Goal: Task Accomplishment & Management: Use online tool/utility

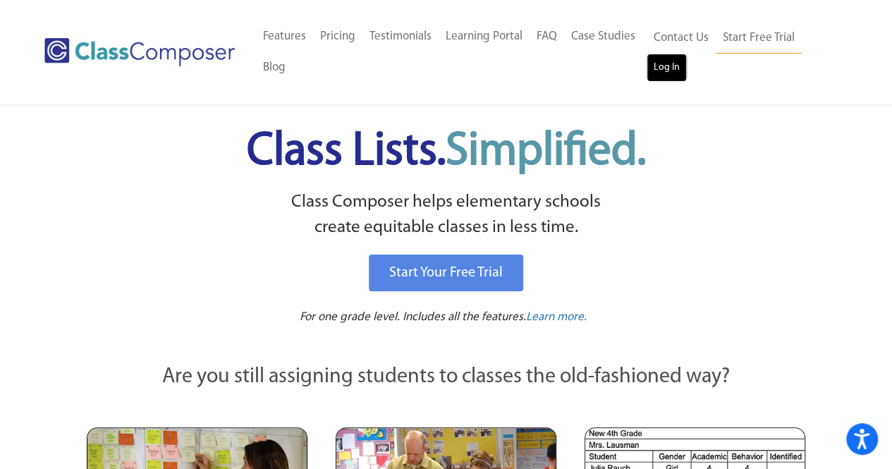
click at [669, 63] on link "Log In" at bounding box center [667, 68] width 40 height 28
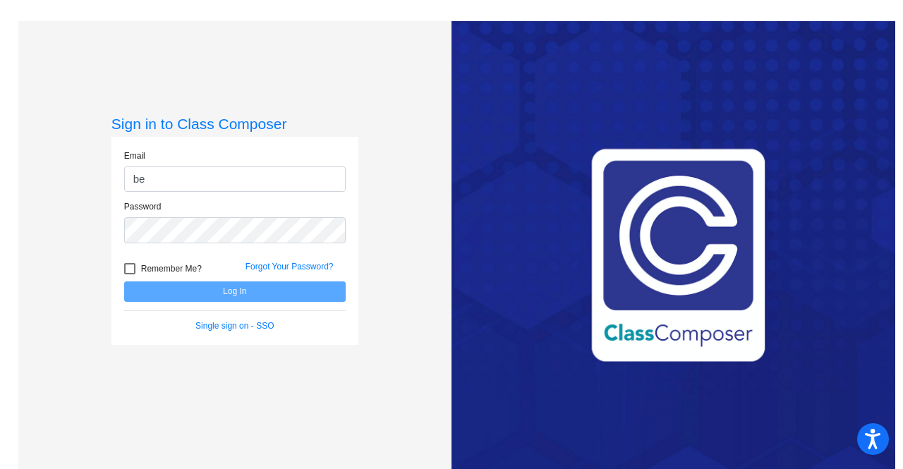
type input "b"
type input "f33098@forsythk12.org"
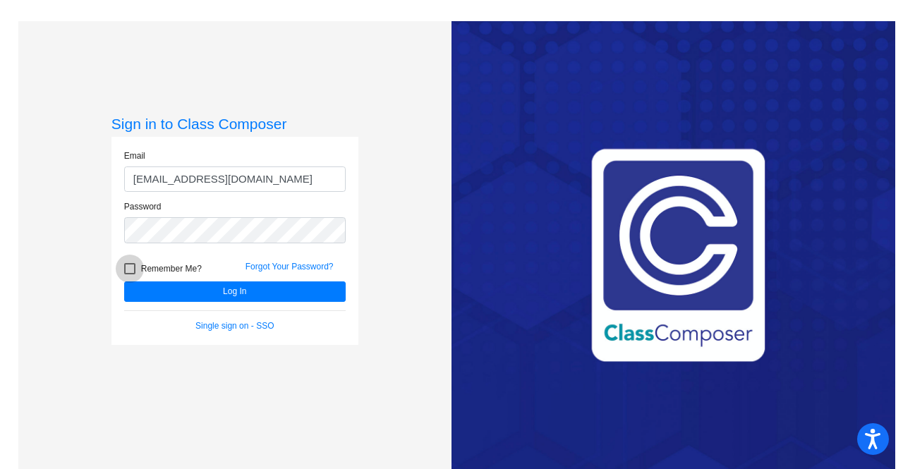
click at [128, 269] on div at bounding box center [129, 268] width 11 height 11
click at [129, 274] on input "Remember Me?" at bounding box center [129, 274] width 1 height 1
checkbox input "true"
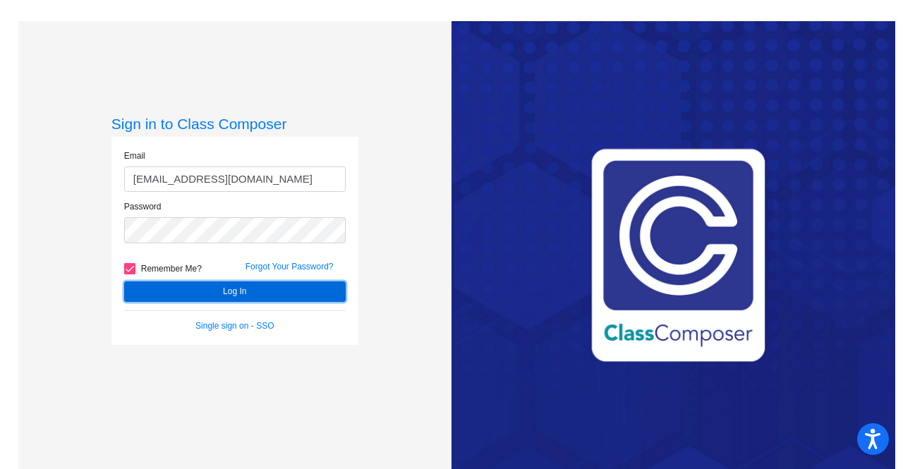
click at [169, 290] on button "Log In" at bounding box center [234, 291] width 221 height 20
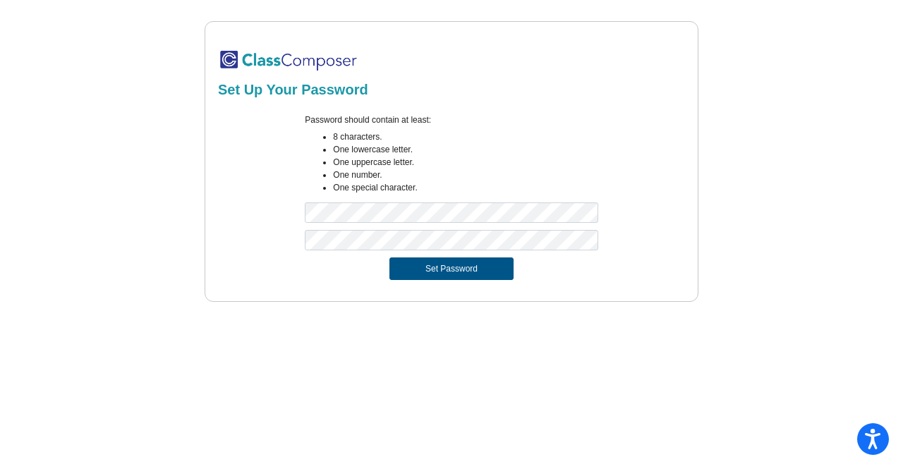
click at [417, 274] on button "Set Password" at bounding box center [451, 268] width 124 height 23
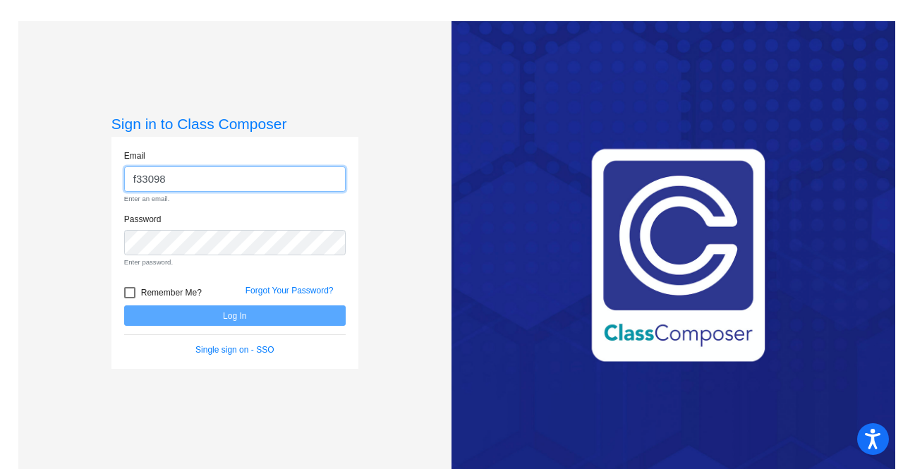
click at [226, 180] on input "f33098" at bounding box center [234, 179] width 221 height 26
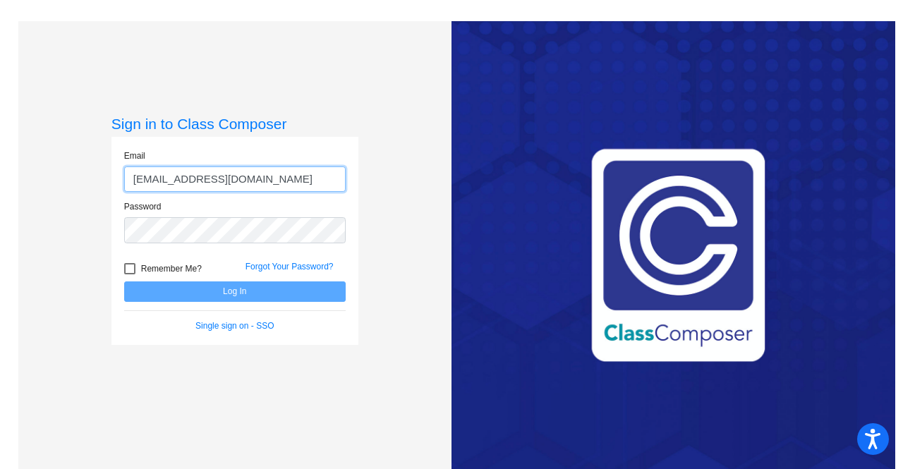
type input "f33098@forsyth.k12.ga.us"
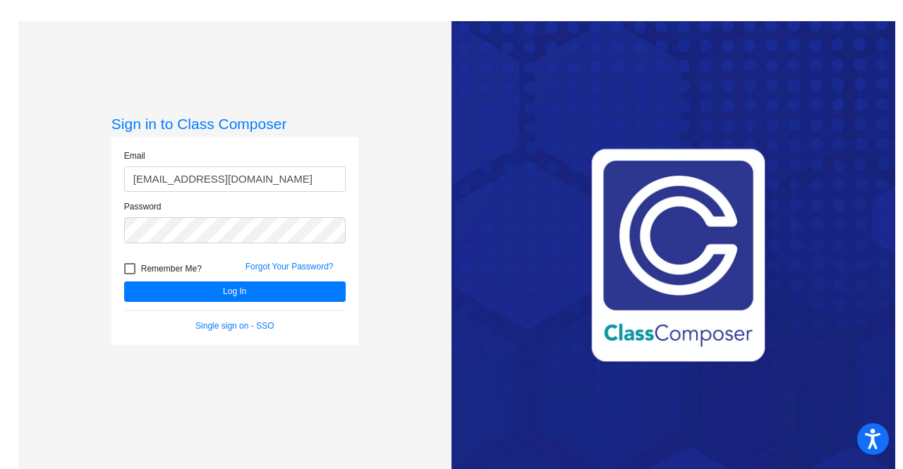
click at [131, 267] on div at bounding box center [129, 268] width 11 height 11
click at [130, 274] on input "Remember Me?" at bounding box center [129, 274] width 1 height 1
checkbox input "true"
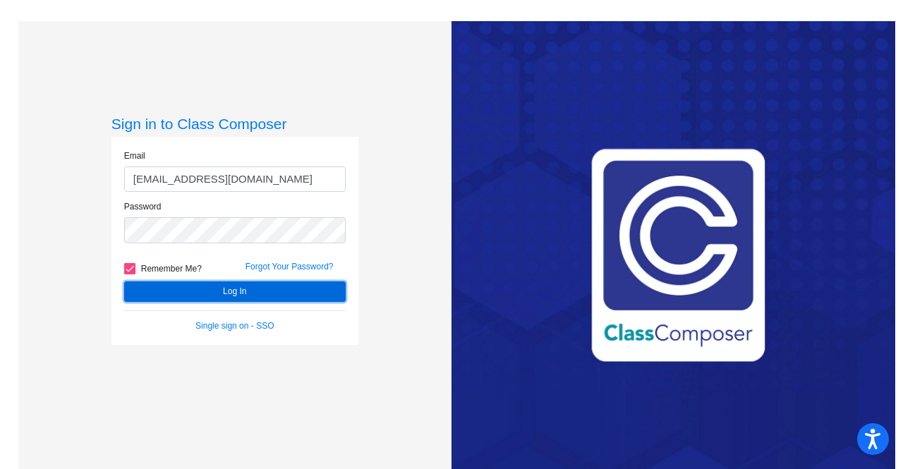
click at [207, 284] on button "Log In" at bounding box center [234, 291] width 221 height 20
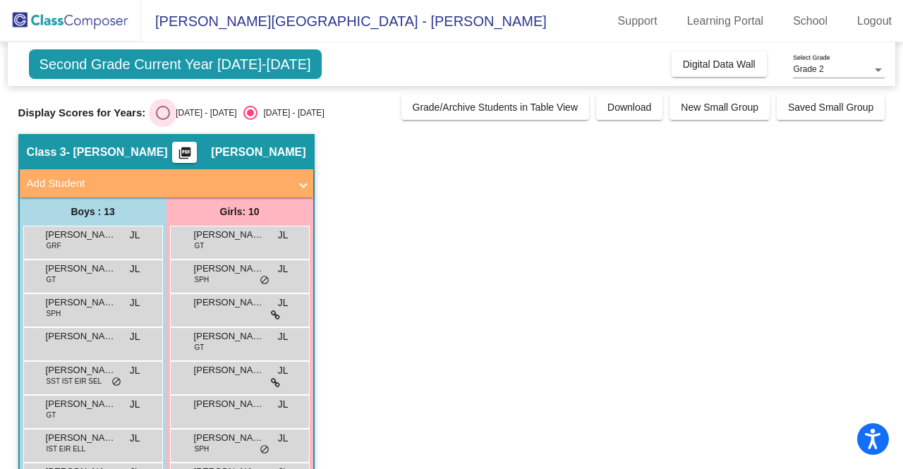
click at [163, 113] on div "Select an option" at bounding box center [163, 113] width 0 height 0
click at [162, 120] on input "2024 - 2025" at bounding box center [162, 120] width 1 height 1
radio input "true"
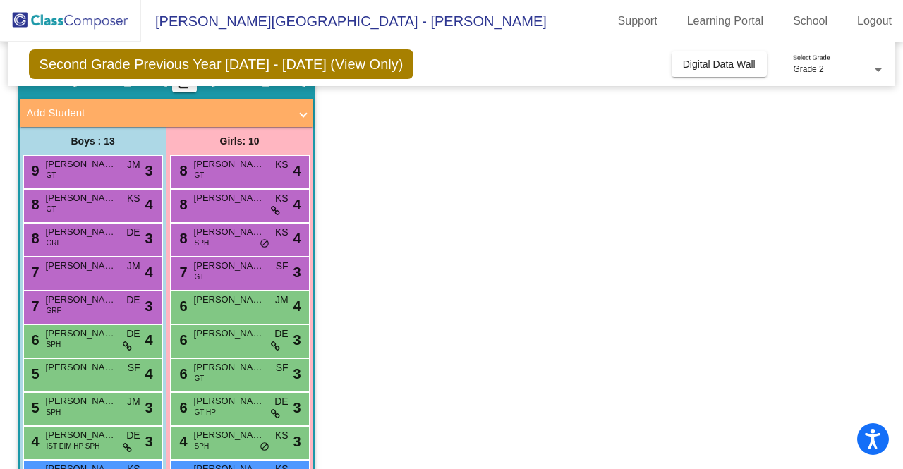
scroll to position [141, 0]
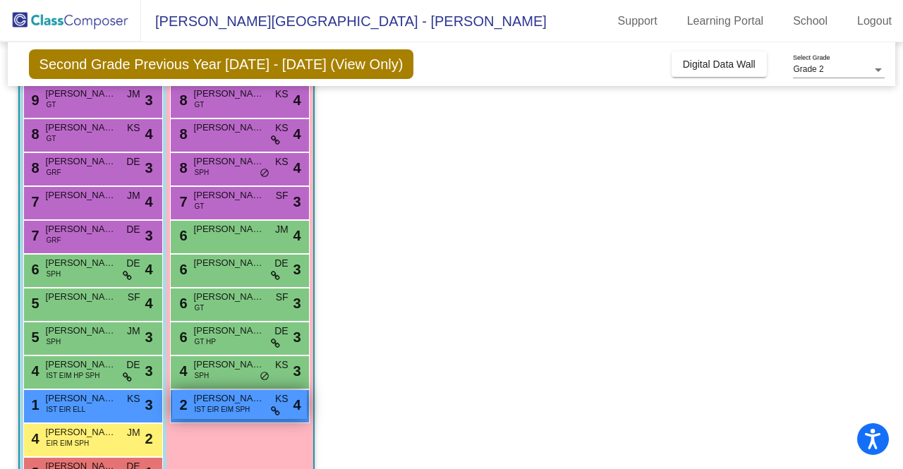
click at [204, 406] on span "IST EIR EIM SPH" at bounding box center [223, 409] width 56 height 11
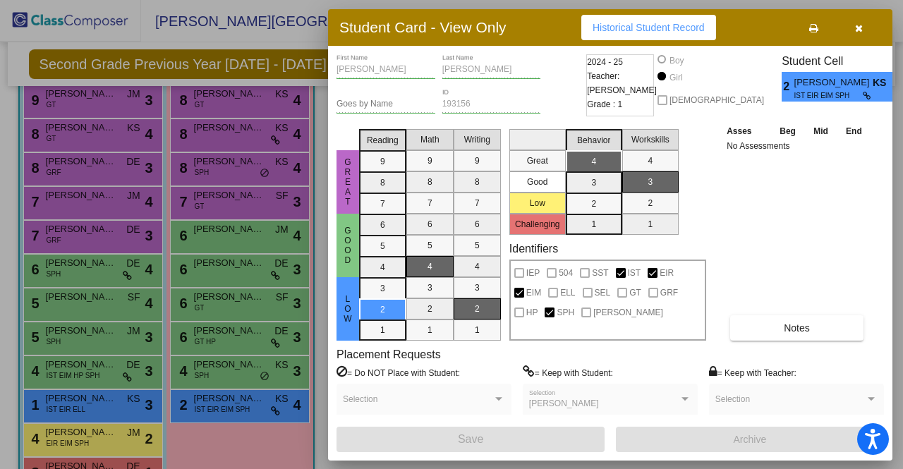
click at [853, 28] on button "button" at bounding box center [858, 27] width 45 height 25
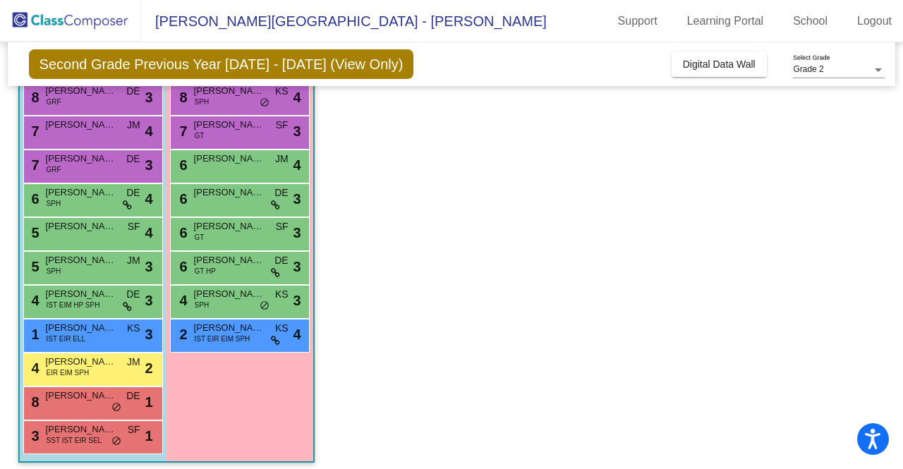
scroll to position [219, 0]
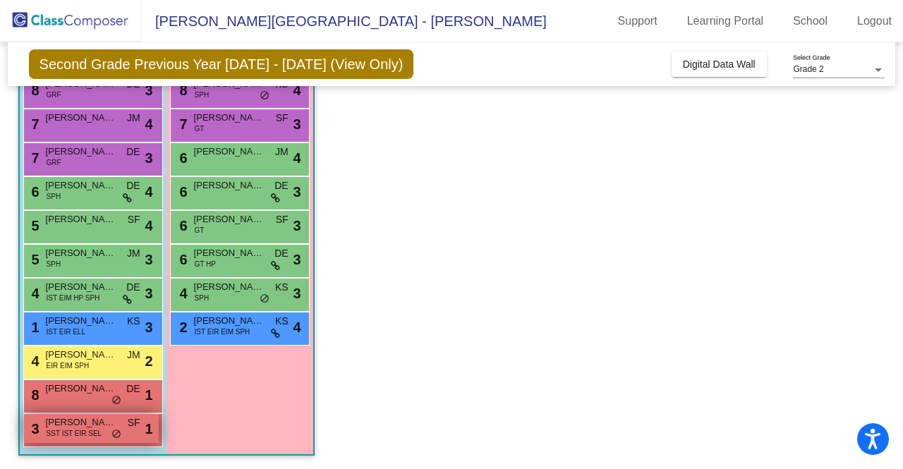
click at [66, 421] on span "Evan Talbert" at bounding box center [81, 422] width 71 height 14
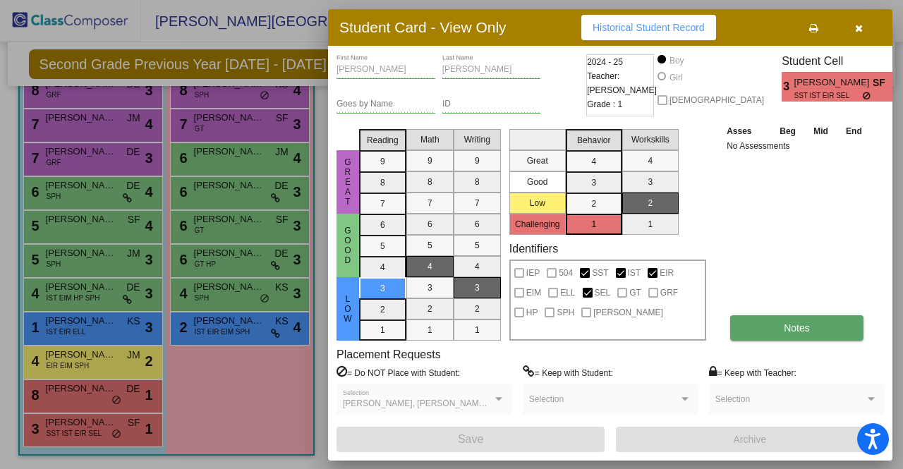
click at [781, 321] on button "Notes" at bounding box center [796, 327] width 133 height 25
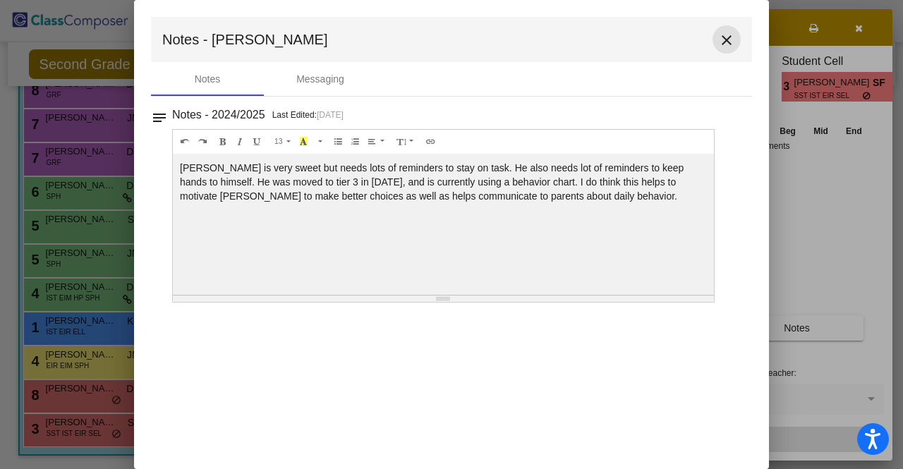
click at [717, 40] on button "close" at bounding box center [726, 39] width 28 height 28
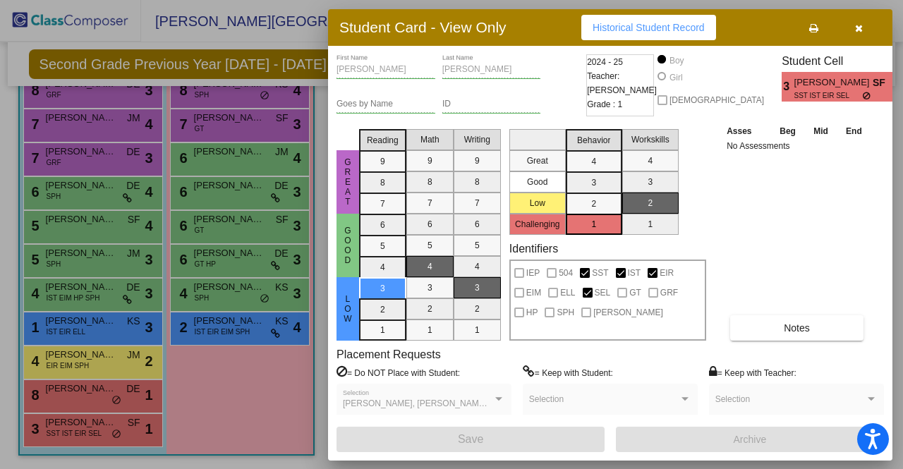
click at [853, 30] on button "button" at bounding box center [858, 27] width 45 height 25
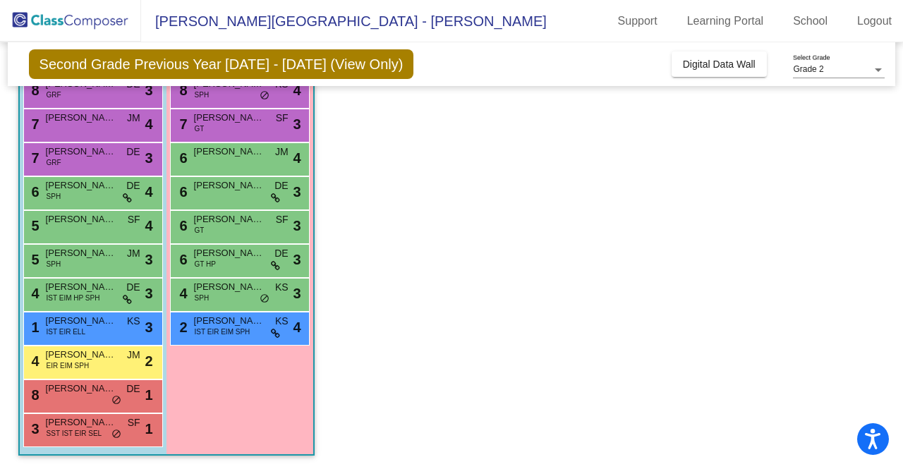
scroll to position [78, 0]
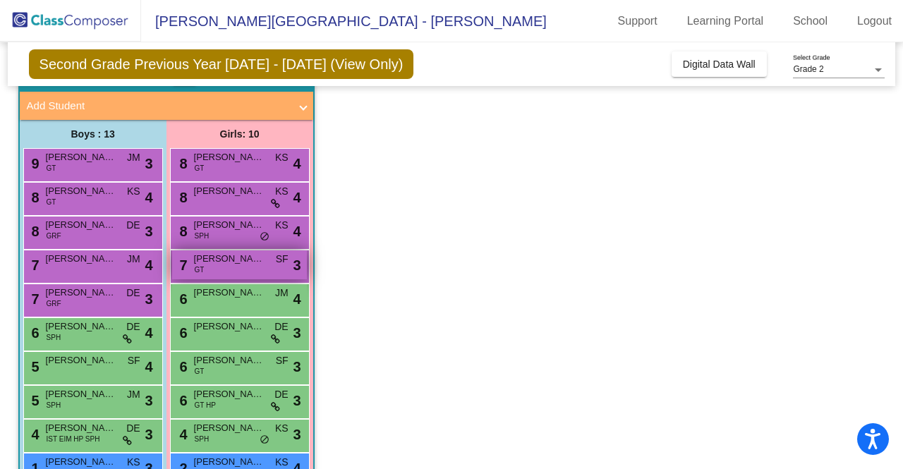
click at [249, 265] on div "7 Ophelia Liu GT SF lock do_not_disturb_alt 3" at bounding box center [239, 264] width 135 height 29
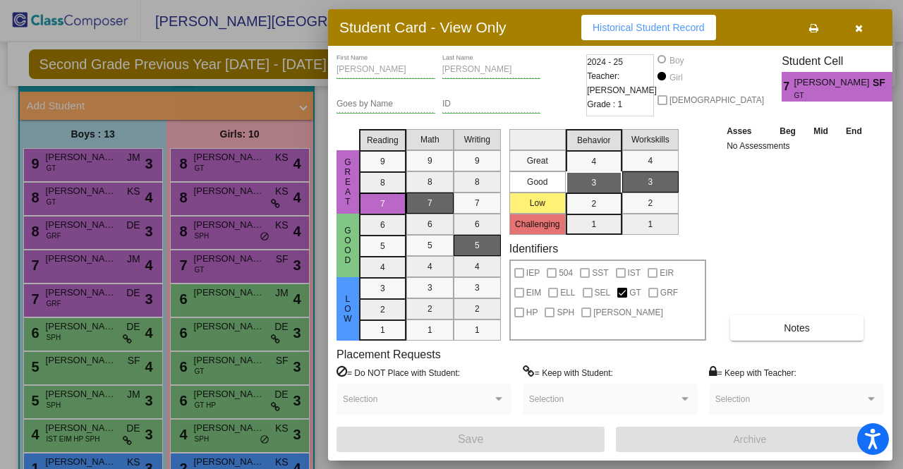
click at [879, 339] on div "Great Good Low Reading 9 8 7 6 5 4 3 2 1 Math 9 8 7 6 5 4 3 2 1 Writing 9 8 7 6…" at bounding box center [609, 231] width 547 height 217
click at [824, 319] on button "Notes" at bounding box center [796, 327] width 133 height 25
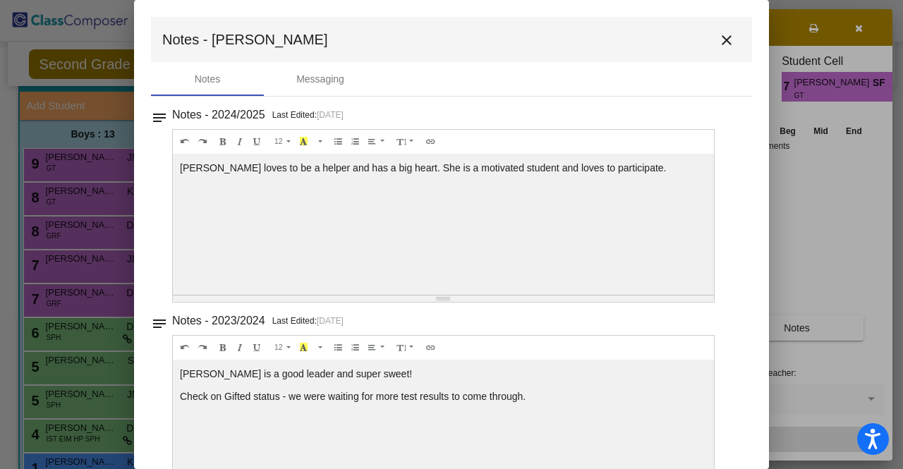
scroll to position [54, 0]
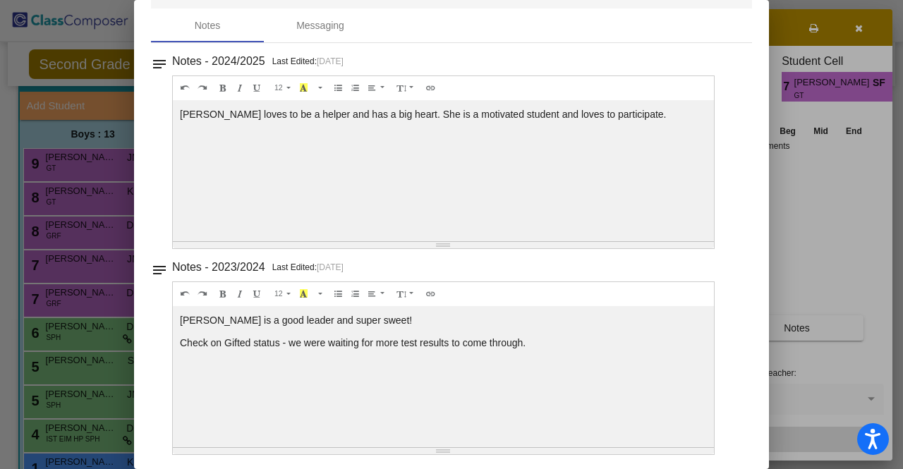
click at [807, 281] on div at bounding box center [451, 234] width 903 height 469
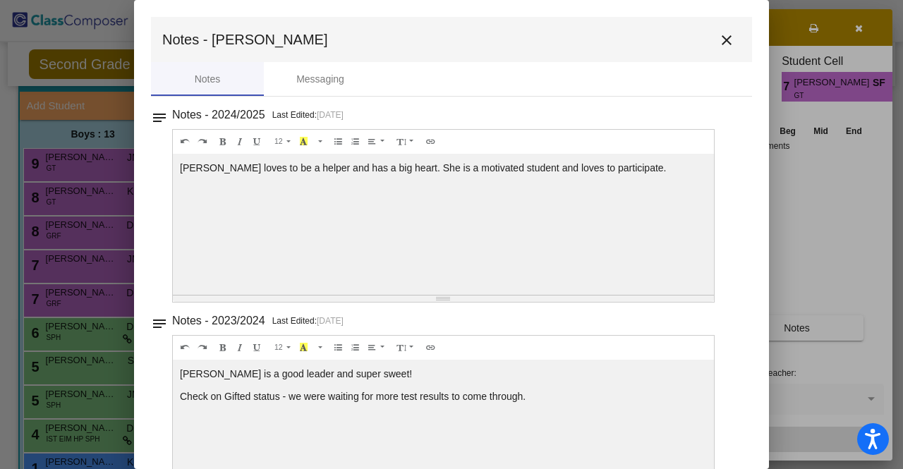
click at [719, 40] on mat-icon "close" at bounding box center [726, 40] width 17 height 17
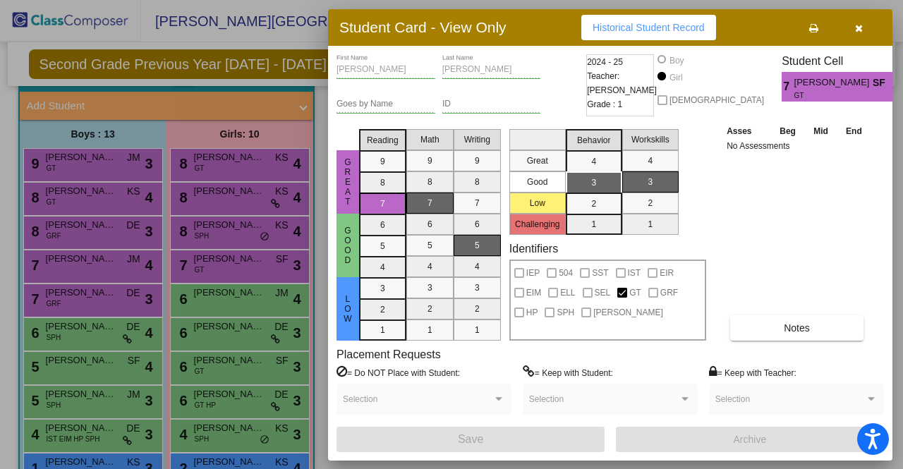
click at [858, 23] on icon "button" at bounding box center [859, 28] width 8 height 10
